Goal: Task Accomplishment & Management: Manage account settings

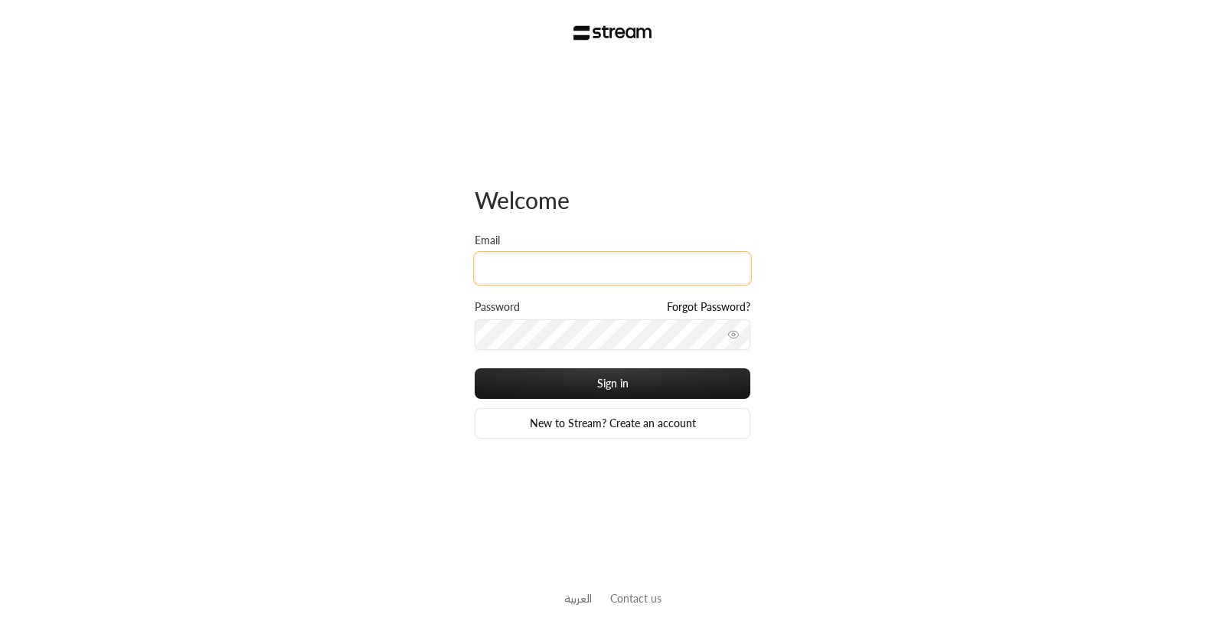
click at [563, 271] on input "Email" at bounding box center [613, 268] width 276 height 31
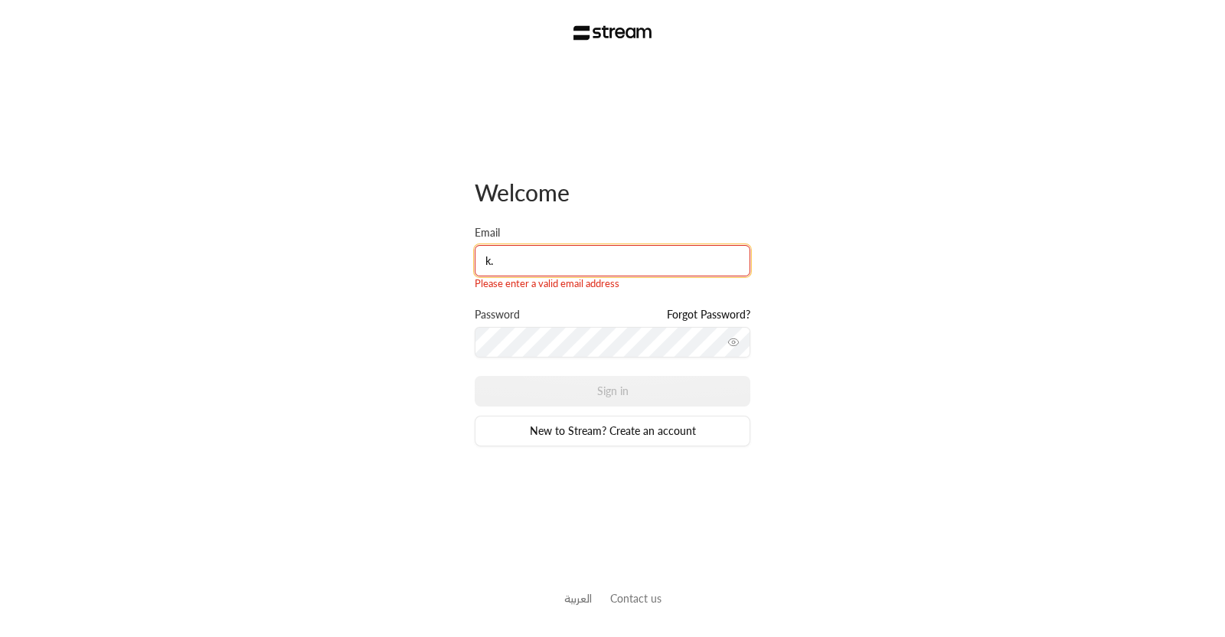
type input "[PERSON_NAME][EMAIL_ADDRESS][DOMAIN_NAME]"
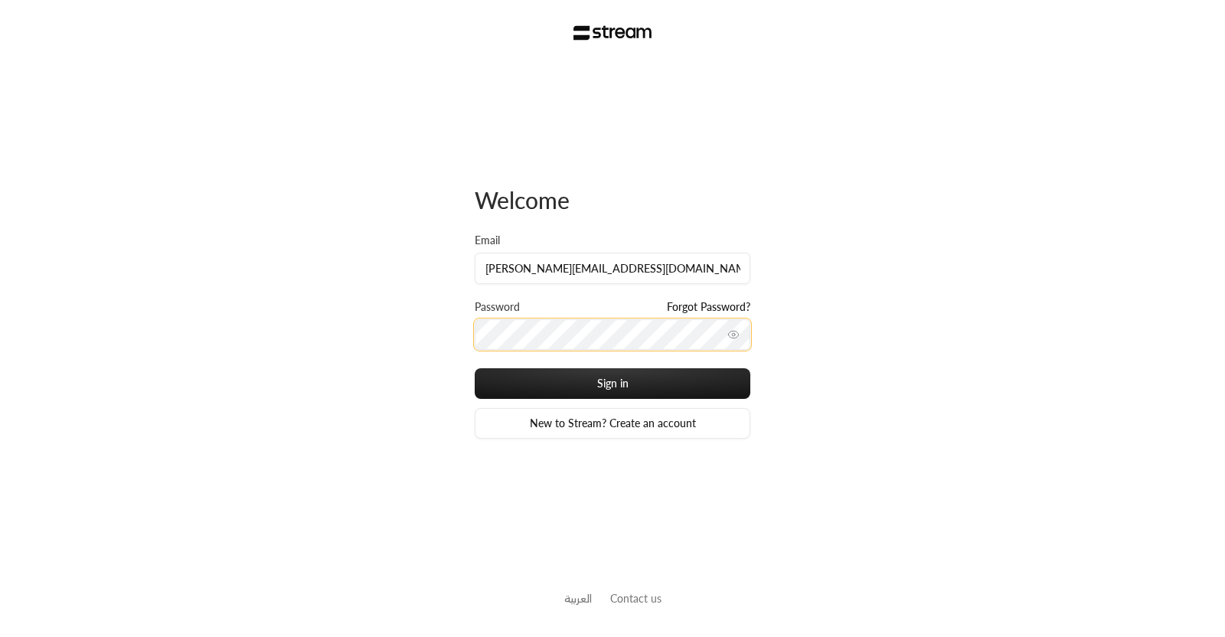
click at [475, 368] on button "Sign in" at bounding box center [613, 383] width 276 height 31
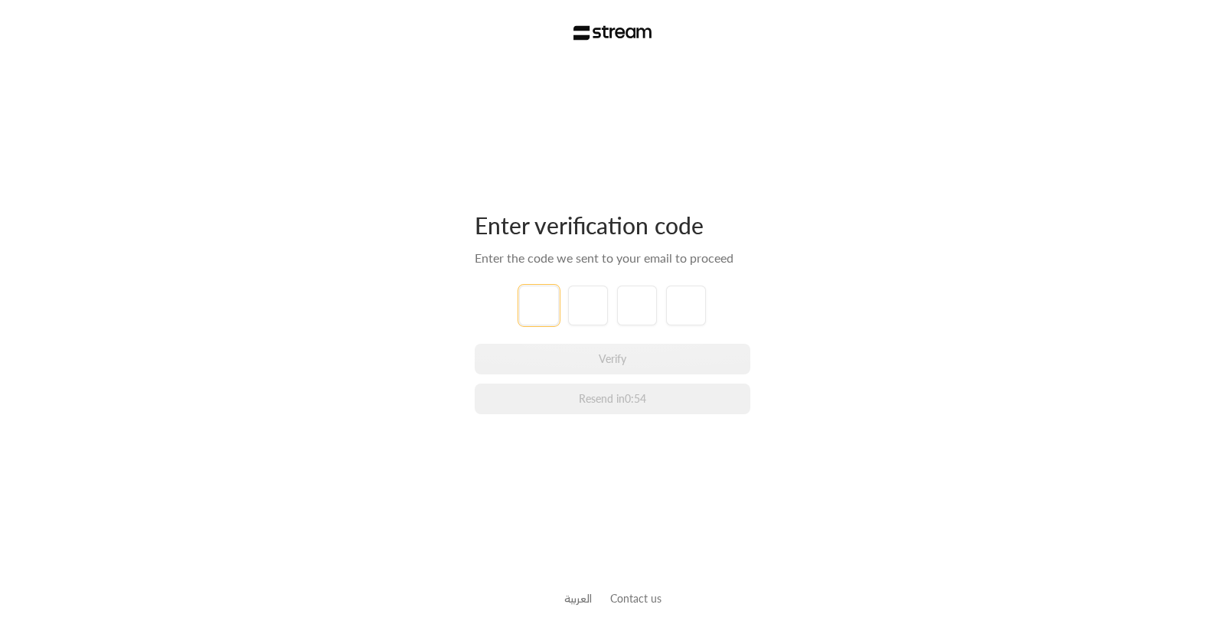
type input "1"
type input "2"
type input "3"
type input "4"
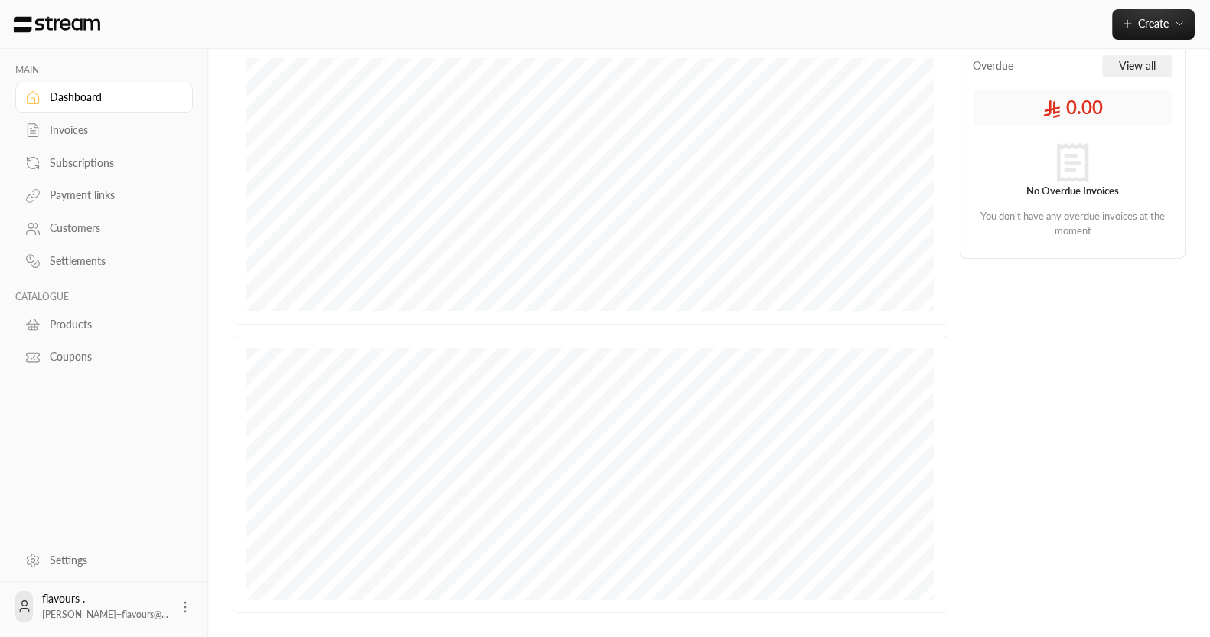
scroll to position [258, 0]
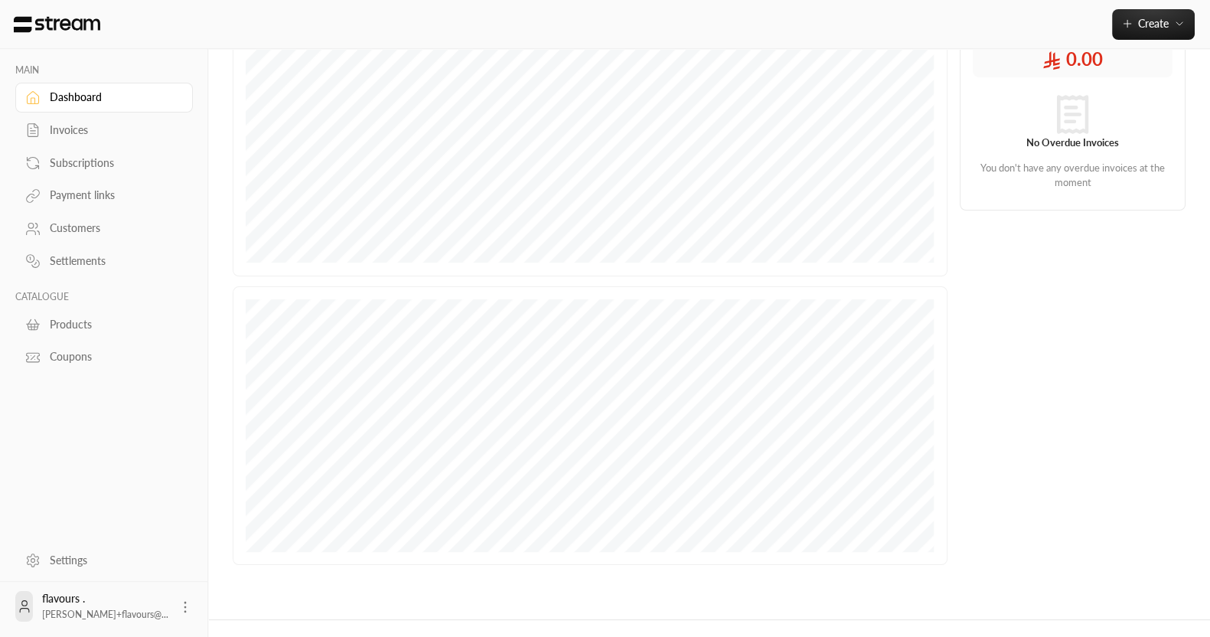
click at [178, 606] on icon at bounding box center [185, 606] width 15 height 15
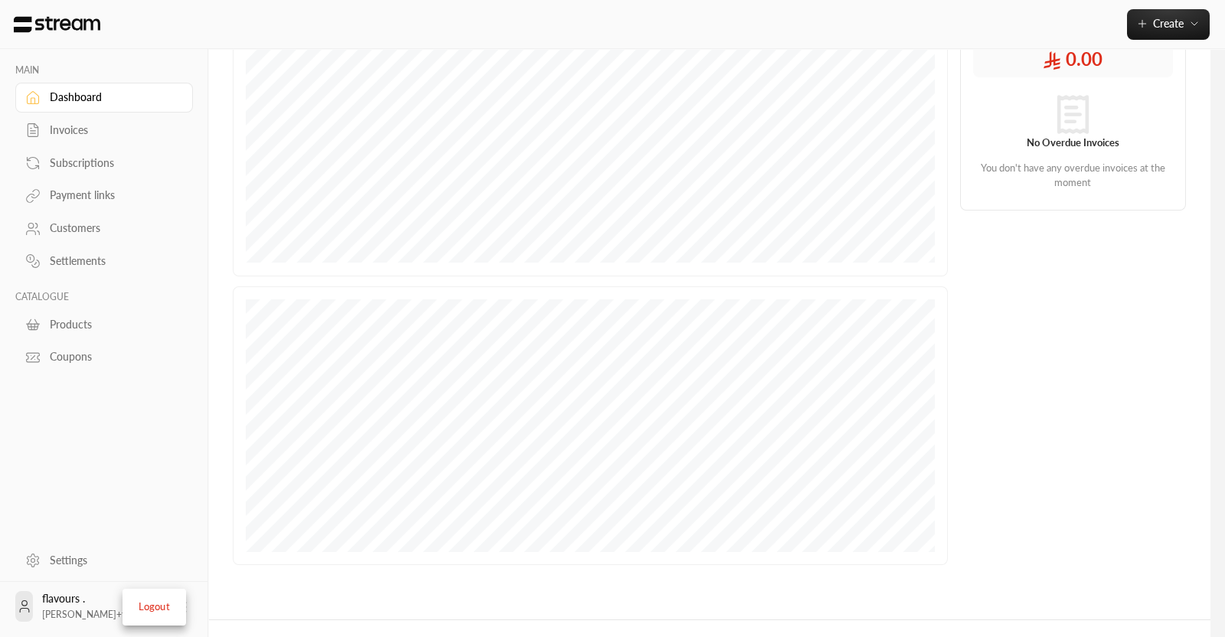
click at [70, 552] on div at bounding box center [612, 318] width 1225 height 637
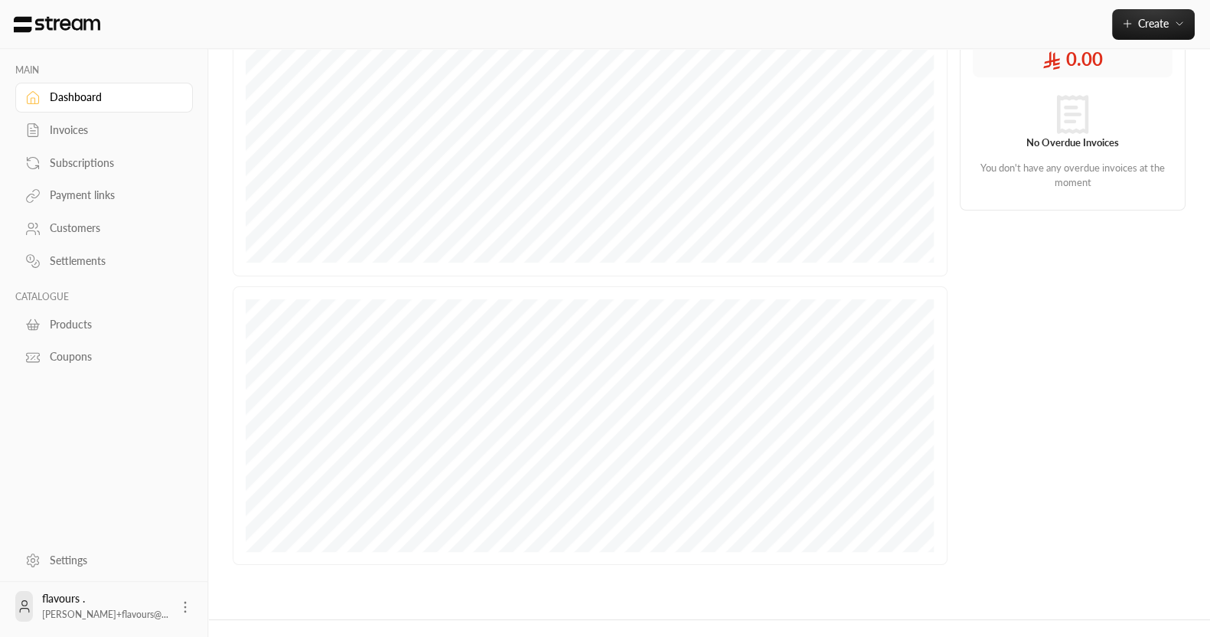
click at [70, 553] on div "Settings" at bounding box center [112, 560] width 124 height 15
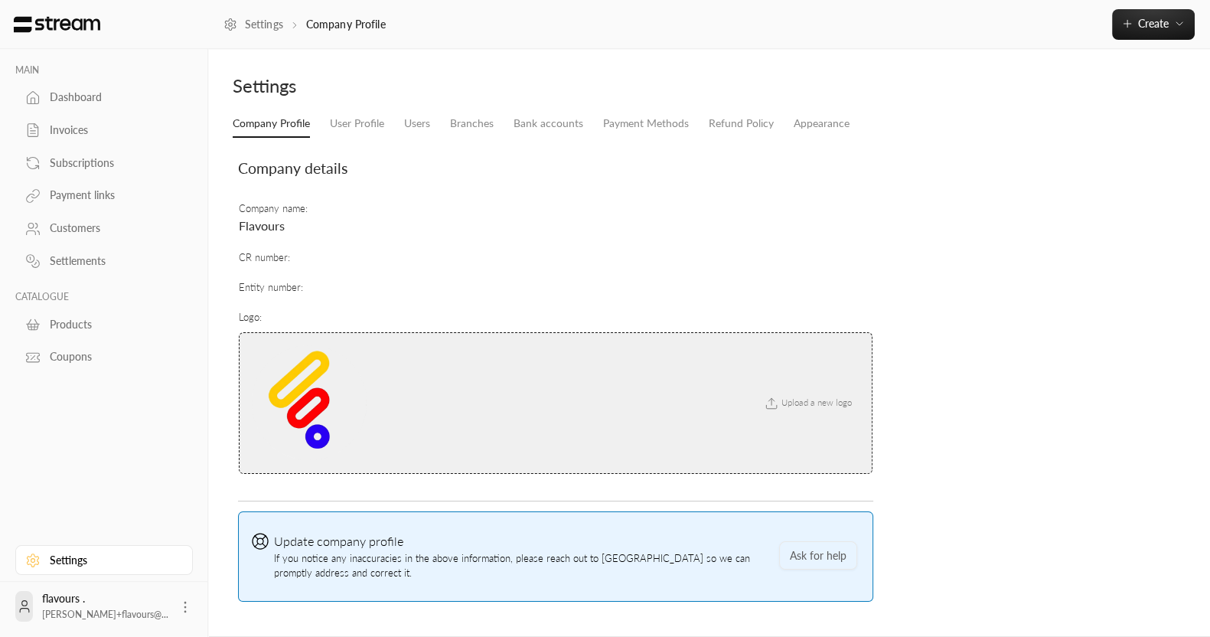
click at [405, 110] on li "Users" at bounding box center [417, 124] width 46 height 28
click at [396, 120] on li "Users" at bounding box center [417, 124] width 46 height 28
click at [383, 122] on link "User Profile" at bounding box center [357, 124] width 54 height 28
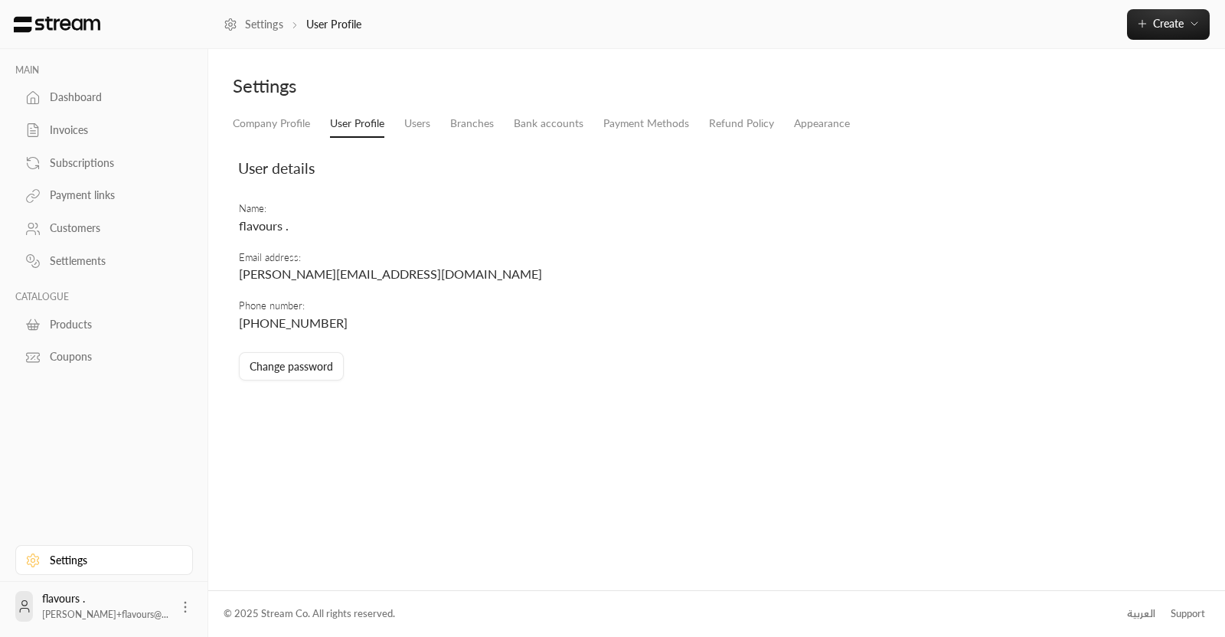
click at [367, 295] on td "Phone number : [PHONE_NUMBER]" at bounding box center [560, 315] width 645 height 48
click at [352, 288] on td "Email address : [PERSON_NAME][EMAIL_ADDRESS][DOMAIN_NAME]" at bounding box center [560, 267] width 645 height 48
click at [338, 279] on span "[PERSON_NAME][EMAIL_ADDRESS][DOMAIN_NAME]" at bounding box center [390, 273] width 303 height 15
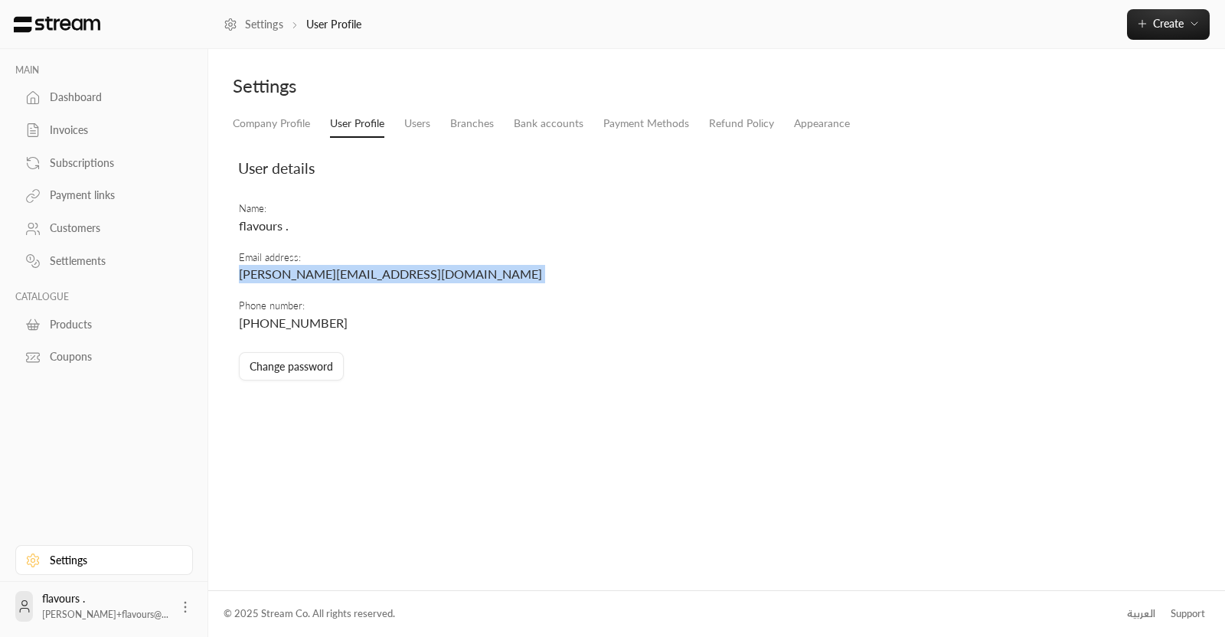
click at [338, 279] on span "[PERSON_NAME][EMAIL_ADDRESS][DOMAIN_NAME]" at bounding box center [390, 273] width 303 height 15
copy span "[PERSON_NAME][EMAIL_ADDRESS][DOMAIN_NAME]"
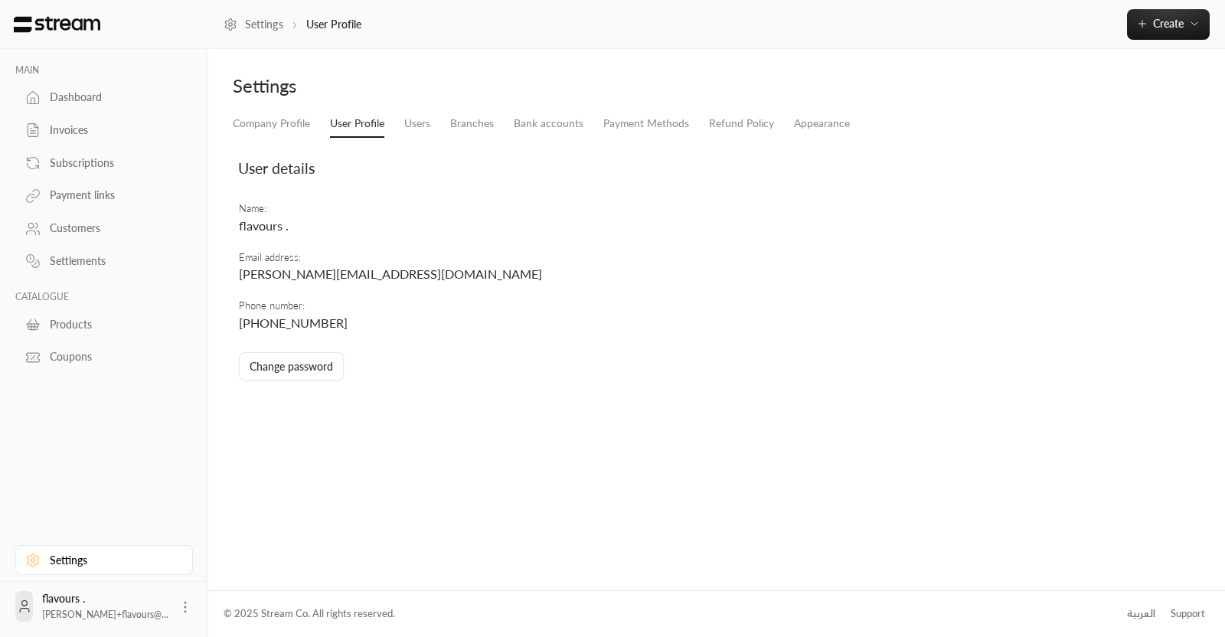
click at [485, 147] on div "User details" at bounding box center [560, 168] width 660 height 52
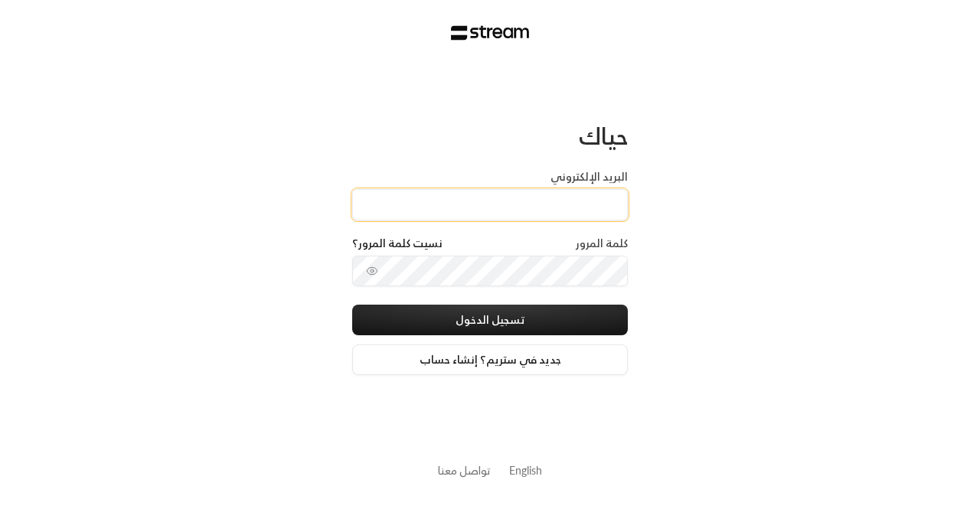
paste input "technology+su93radm1n_flavours@streampay.sa"
type input "technology+su93radm1n_flavours@streampay.sa"
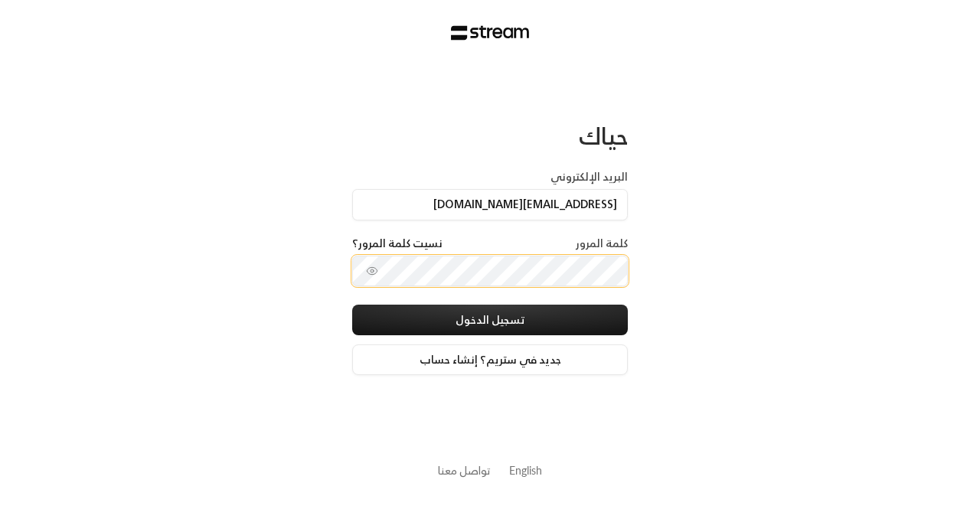
click at [352, 305] on button "تسجيل الدخول" at bounding box center [490, 320] width 276 height 31
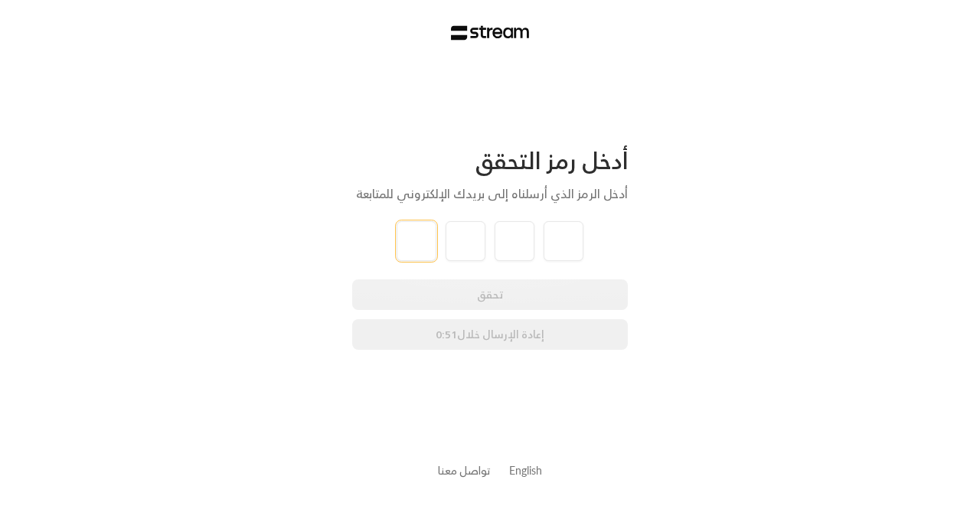
paste input "4"
type input "4"
type input "3"
type input "7"
type input "0"
